Goal: Information Seeking & Learning: Learn about a topic

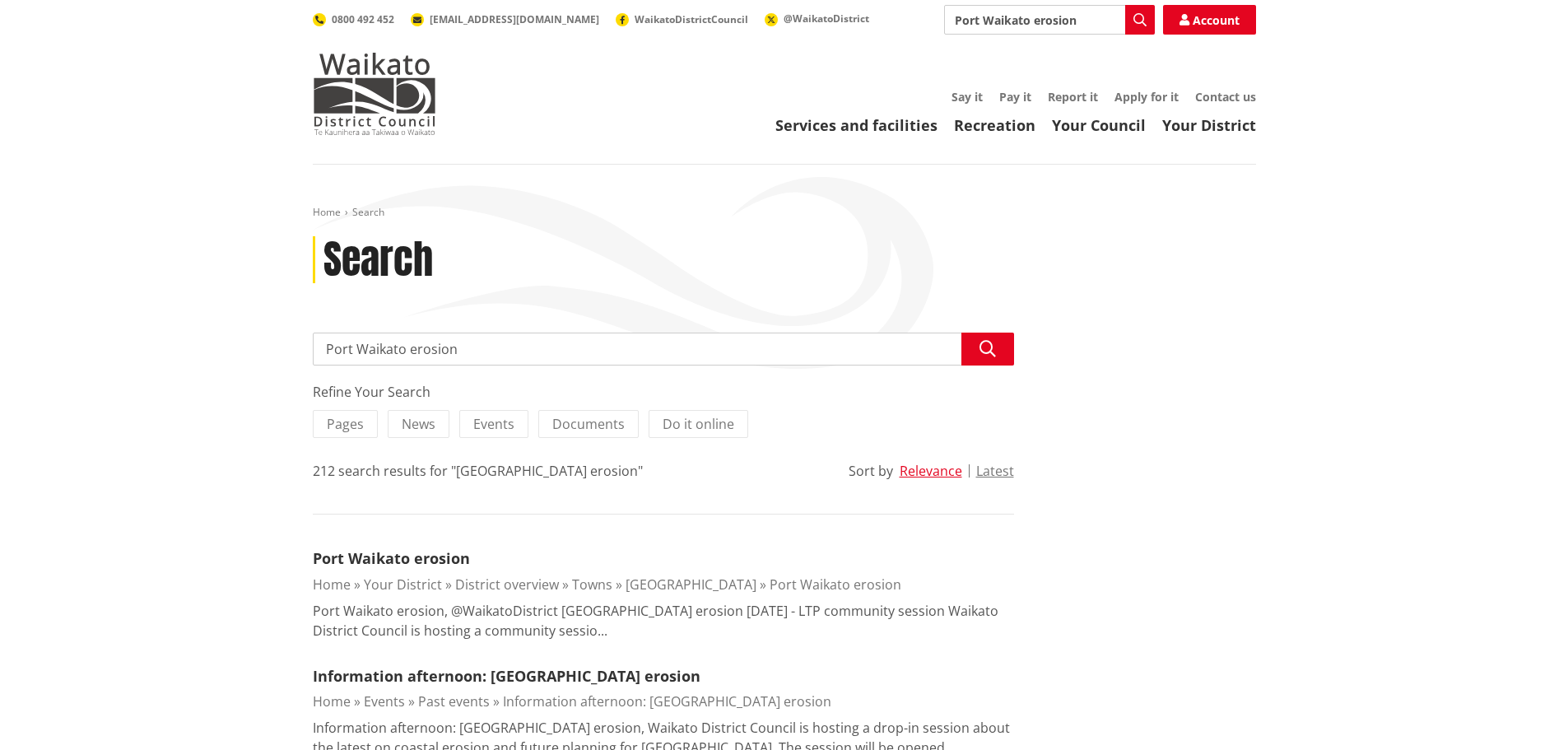
drag, startPoint x: 469, startPoint y: 355, endPoint x: 291, endPoint y: 344, distance: 178.3
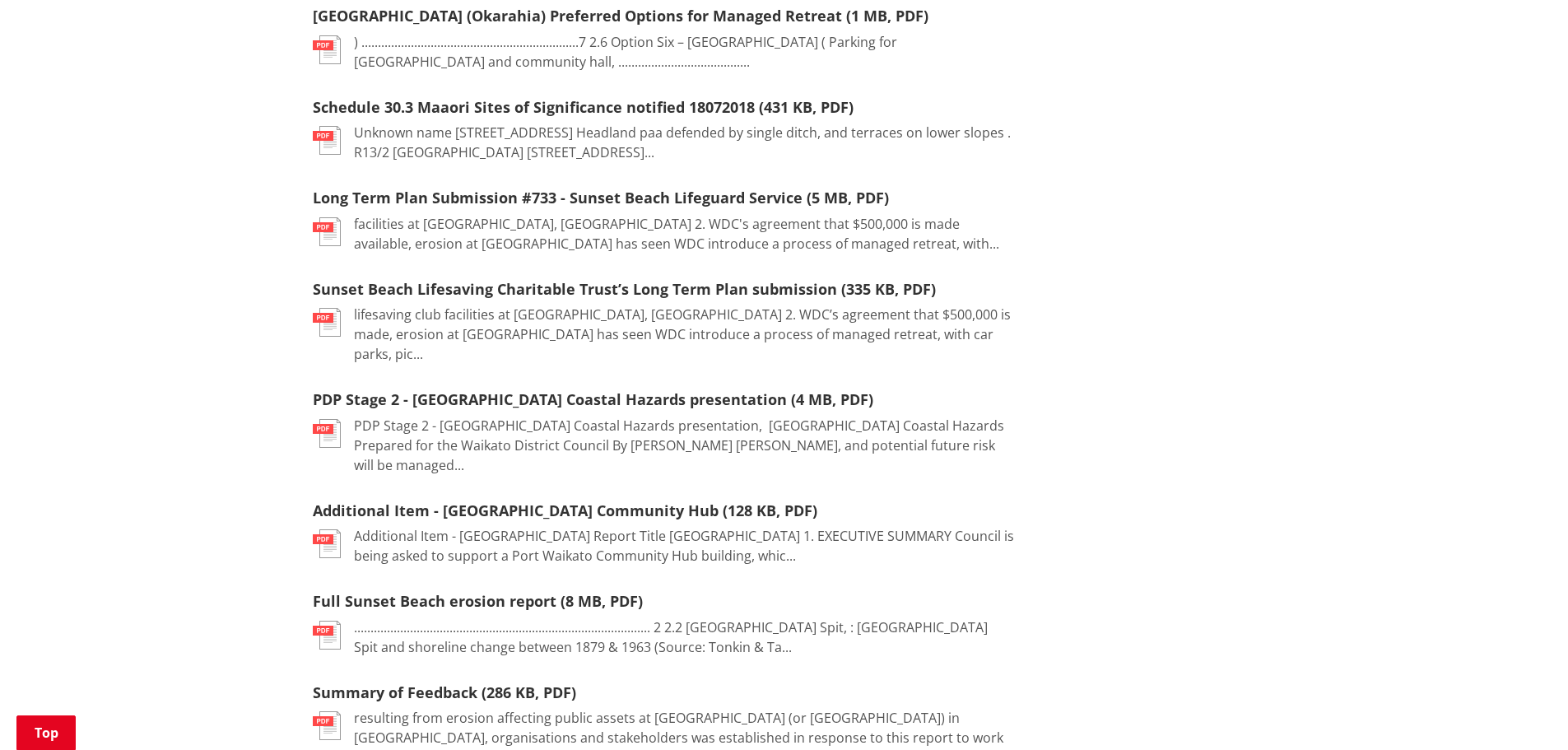
scroll to position [2141, 0]
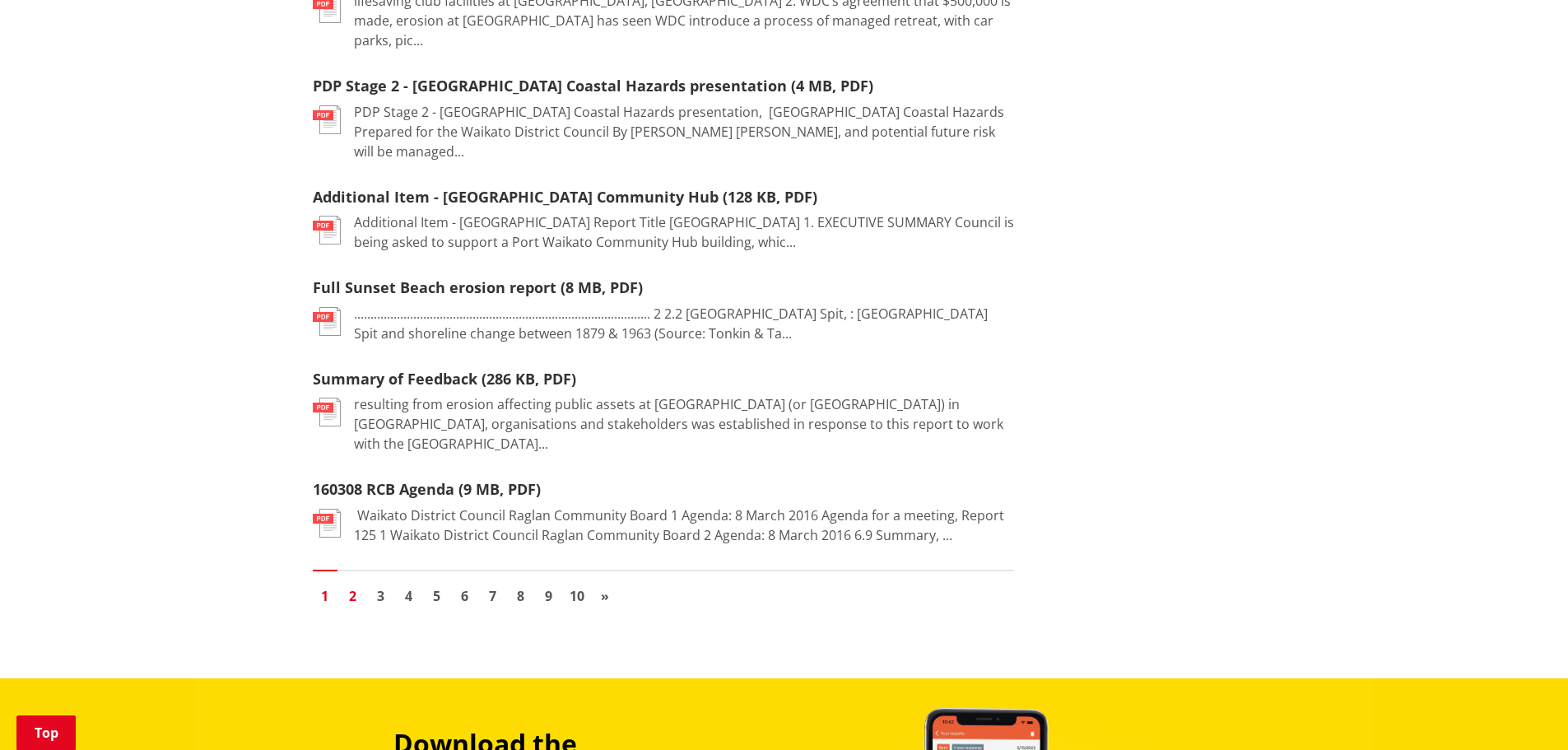
click at [357, 584] on link "2" at bounding box center [352, 596] width 25 height 25
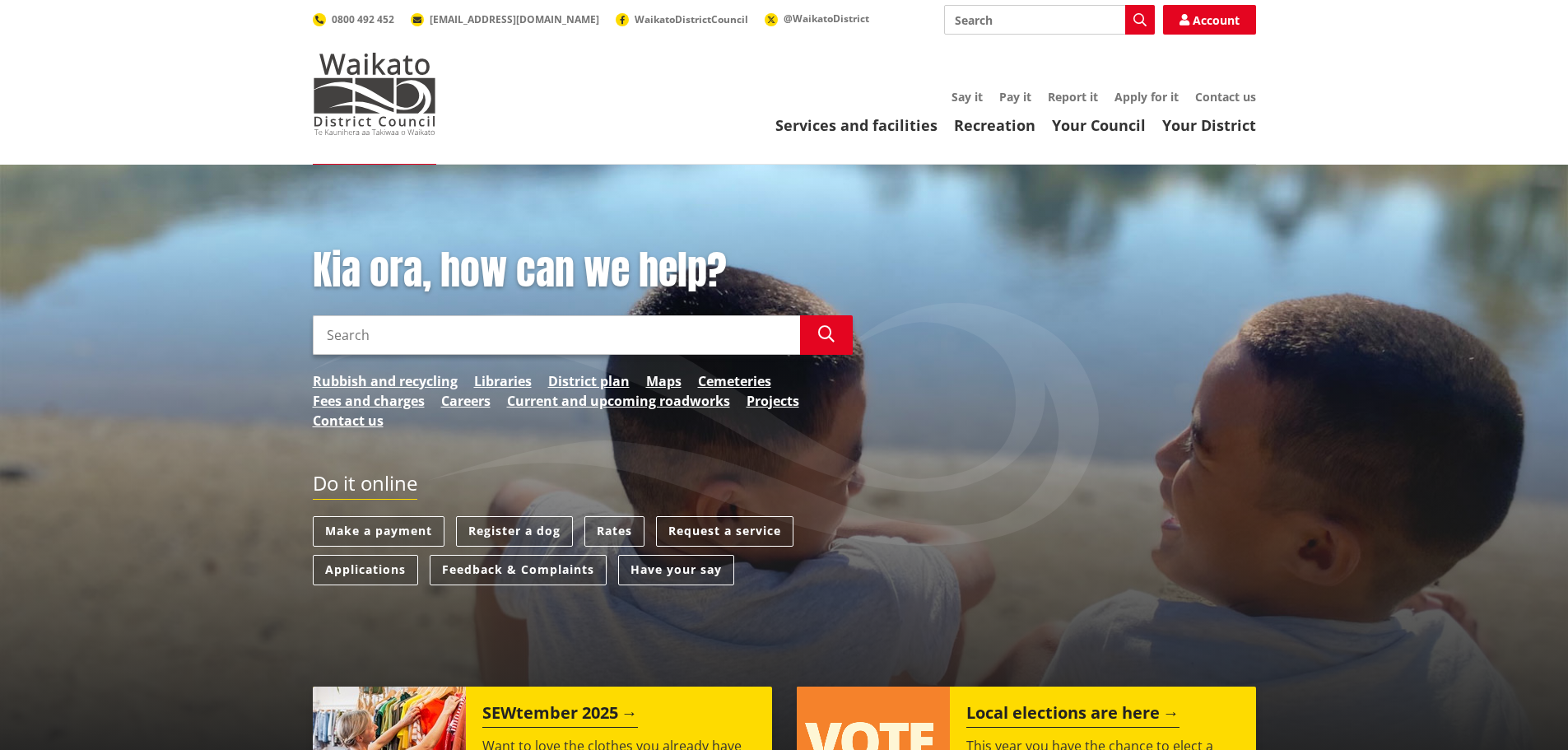
click at [1086, 6] on input "Search" at bounding box center [1049, 20] width 211 height 30
type input "adaptive management"
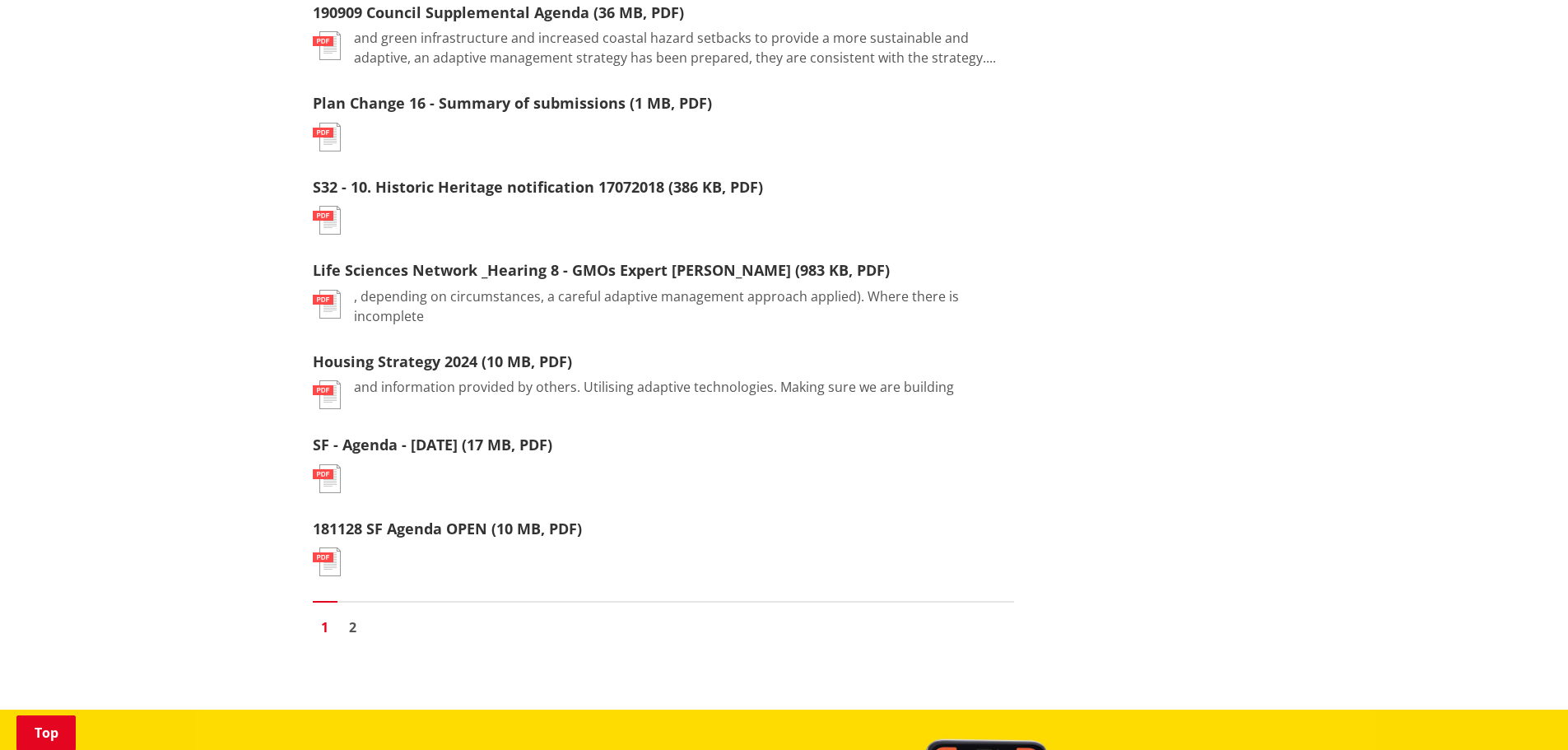
scroll to position [1813, 0]
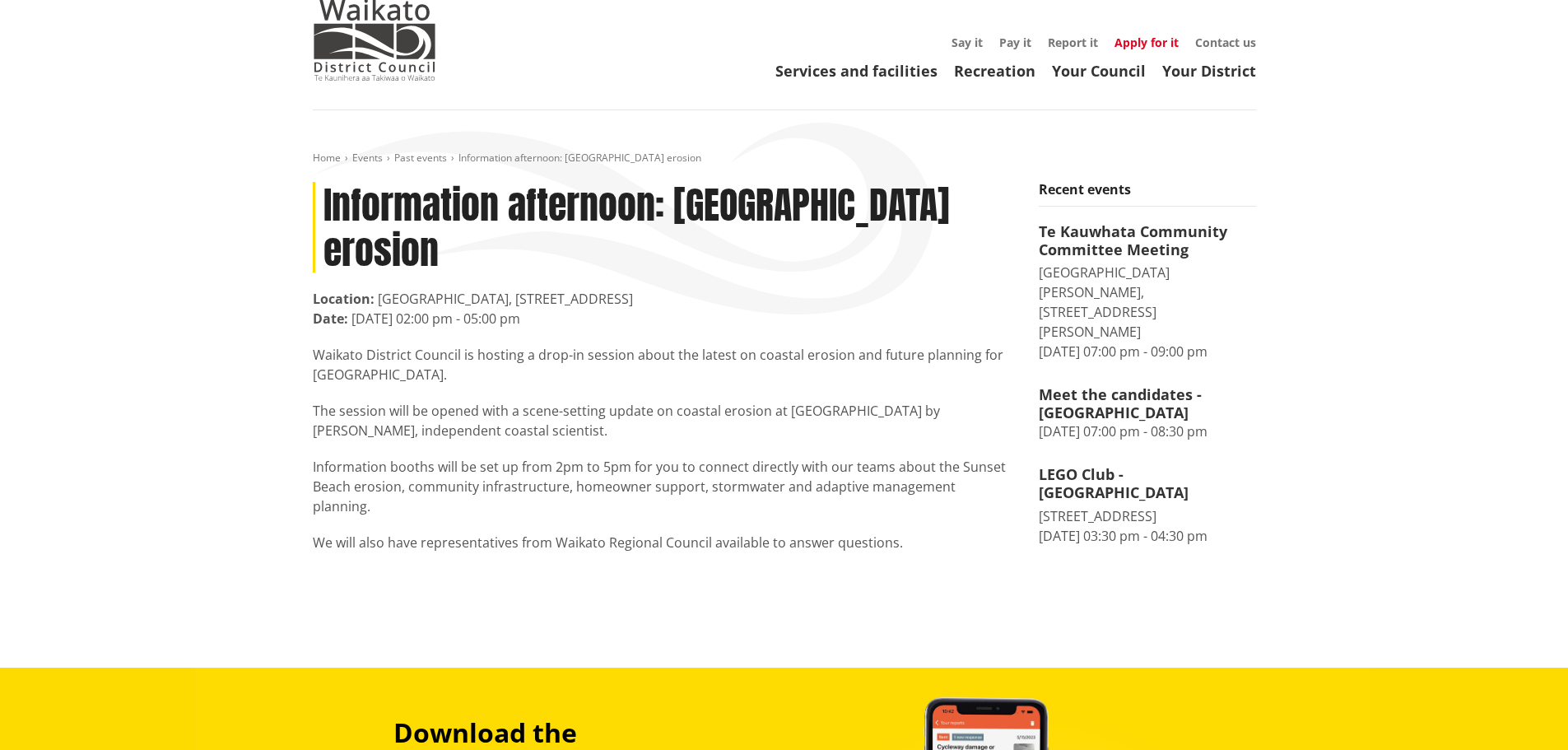
scroll to position [82, 0]
